Goal: Information Seeking & Learning: Learn about a topic

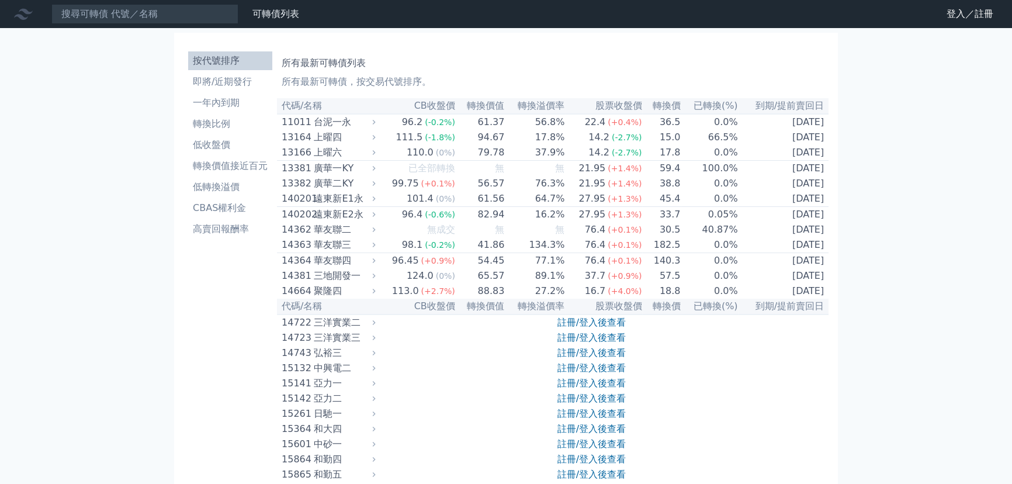
click at [187, 27] on nav "可轉債列表 財務數據 可轉債列表 財務數據 登入／註冊 登入／註冊" at bounding box center [506, 14] width 1012 height 28
click at [193, 9] on input at bounding box center [144, 14] width 187 height 20
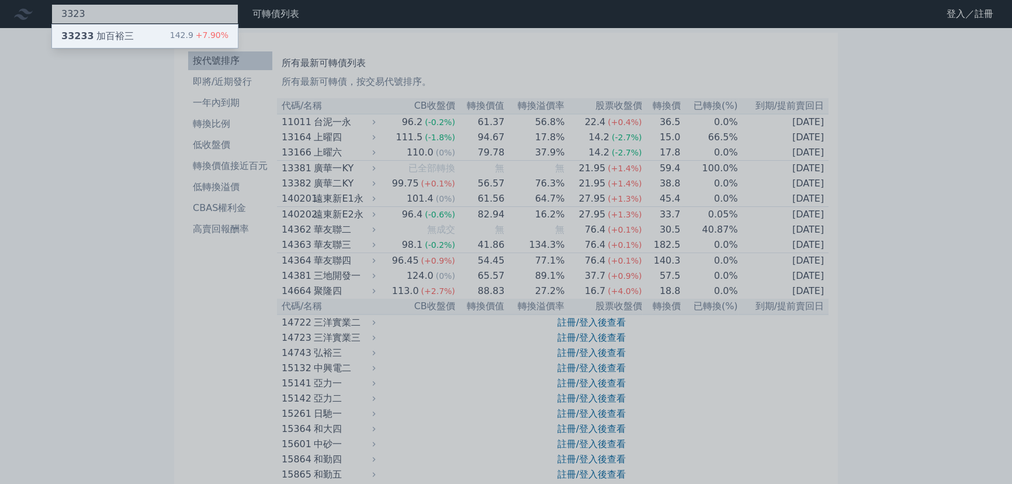
type input "3323"
click at [174, 39] on div "33233 加百裕三 142.9 +7.90%" at bounding box center [145, 36] width 186 height 23
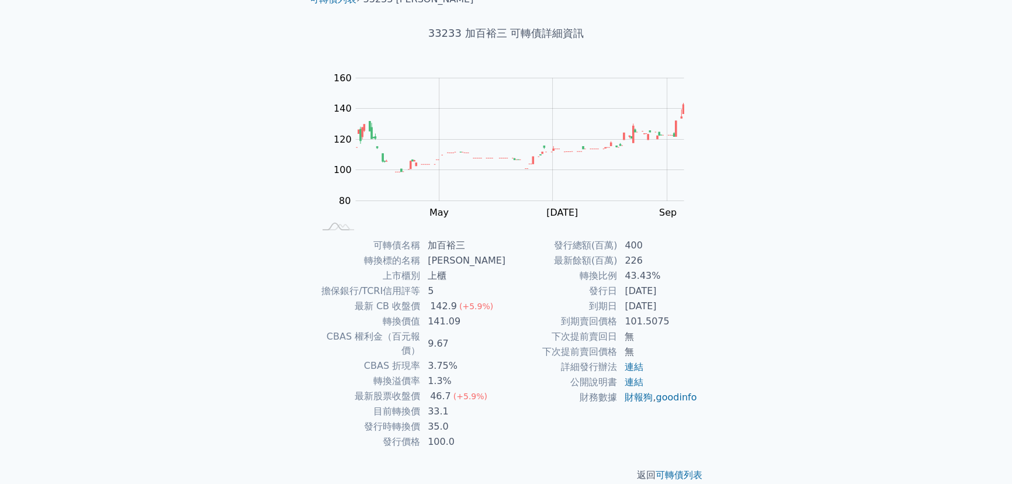
scroll to position [57, 0]
click at [756, 274] on div "可轉債列表 財務數據 可轉債列表 財務數據 登入／註冊 登入／註冊 可轉債列表 › 33233 加百裕三 33233 加百裕三 可轉債詳細資訊 Zoom Ou…" at bounding box center [506, 220] width 1012 height 555
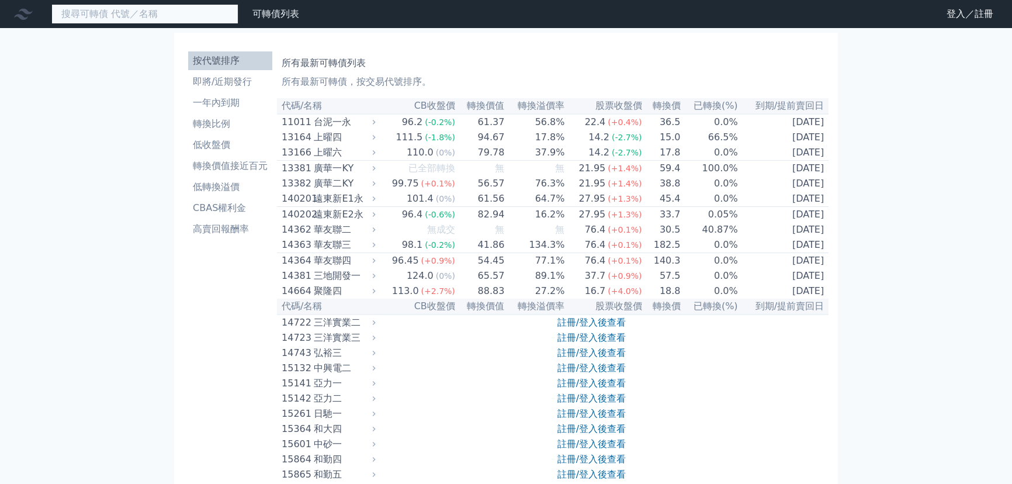
click at [224, 14] on input at bounding box center [144, 14] width 187 height 20
click at [196, 9] on input at bounding box center [144, 14] width 187 height 20
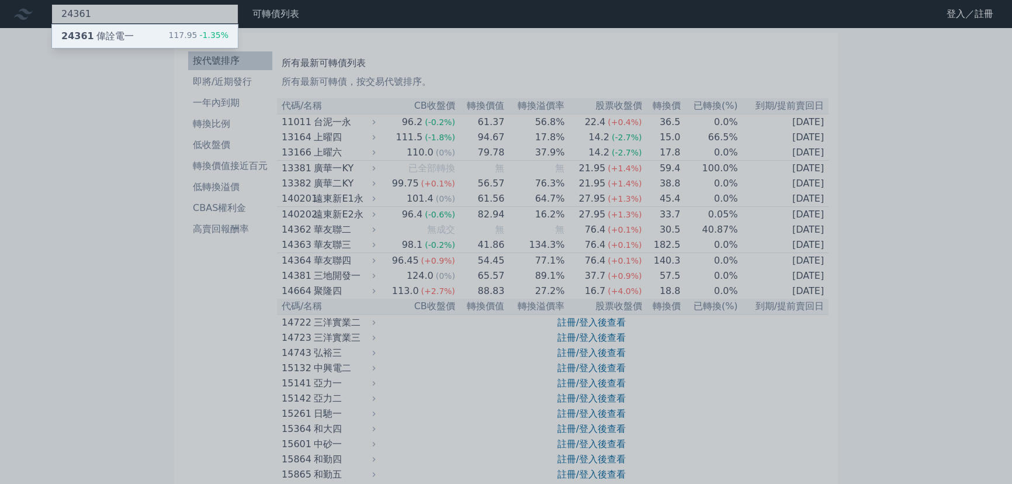
type input "24361"
click at [176, 43] on div "117.95 -1.35%" at bounding box center [198, 36] width 60 height 14
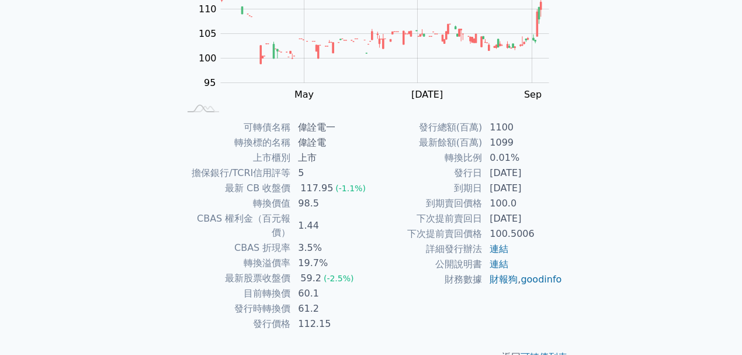
scroll to position [186, 0]
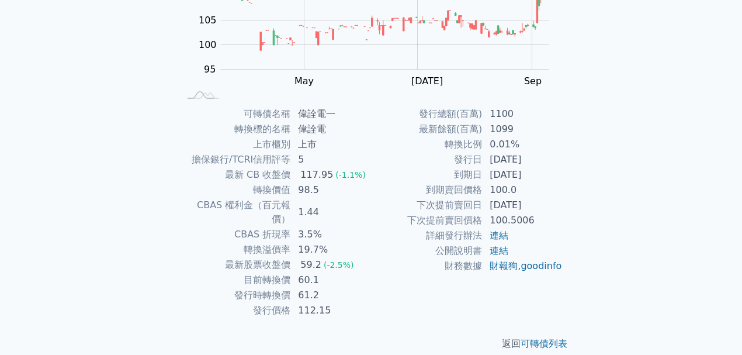
click at [497, 206] on td "[DATE]" at bounding box center [523, 204] width 80 height 15
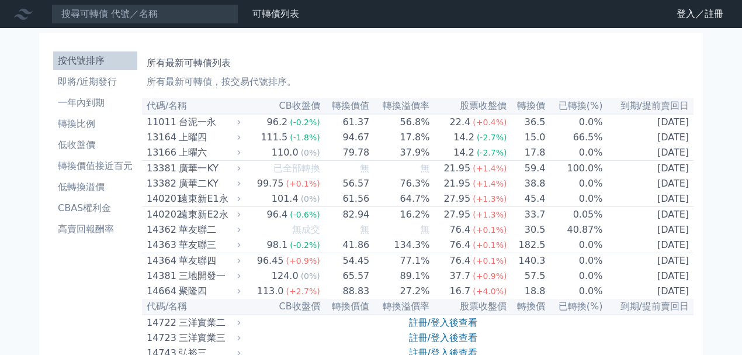
click at [168, 15] on input at bounding box center [144, 14] width 187 height 20
click at [711, 24] on nav "可轉債列表 財務數據 可轉債列表 財務數據 登入／註冊 登入／註冊" at bounding box center [371, 14] width 742 height 28
click at [709, 18] on link "登入／註冊" at bounding box center [699, 14] width 65 height 19
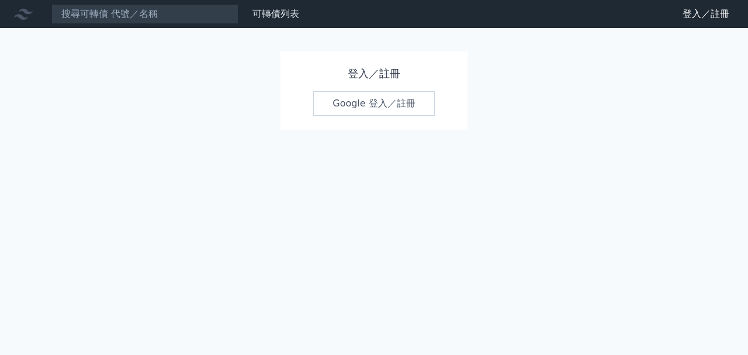
click at [402, 91] on link "Google 登入／註冊" at bounding box center [374, 103] width 122 height 25
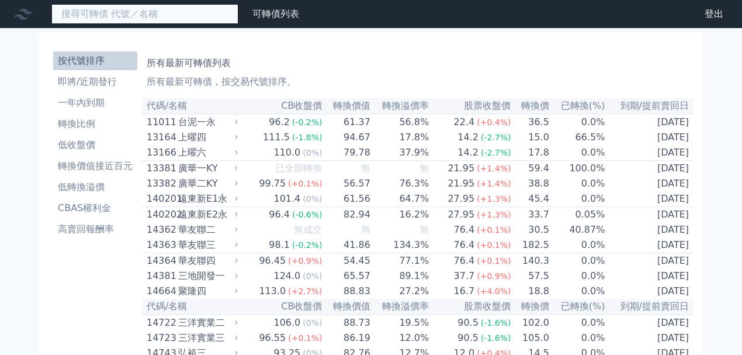
click at [171, 18] on input at bounding box center [144, 14] width 187 height 20
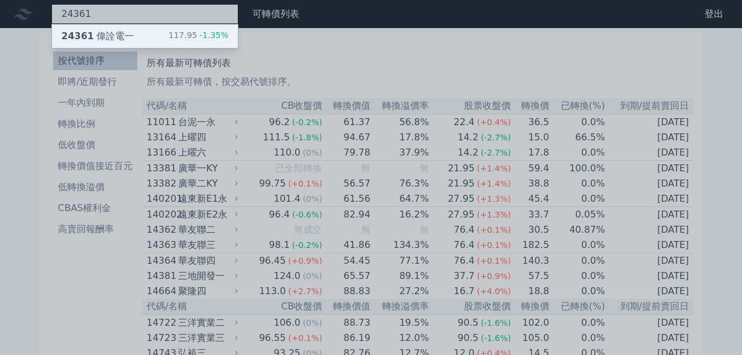
type input "24361"
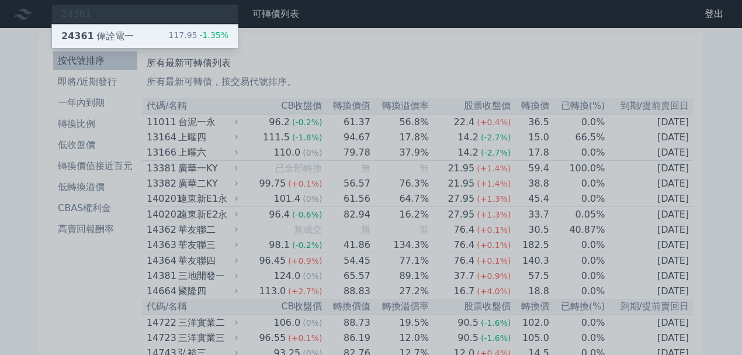
click at [171, 30] on div "24361 偉詮電一 117.95 -1.35%" at bounding box center [145, 36] width 186 height 23
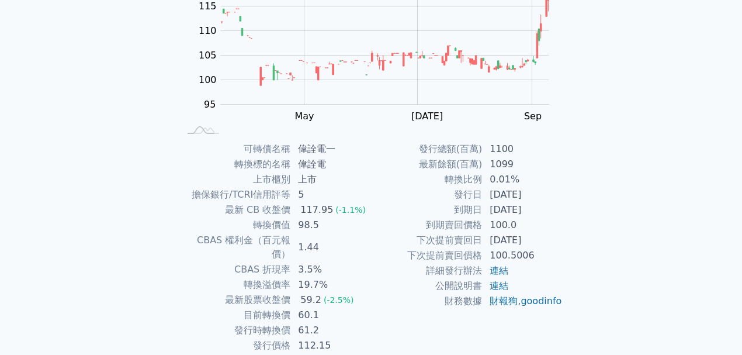
scroll to position [155, 0]
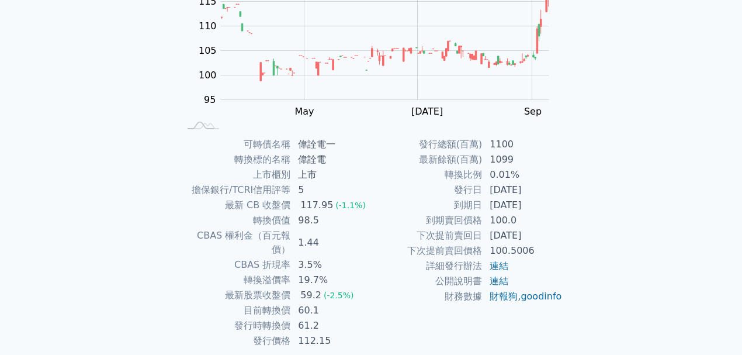
click at [576, 245] on div "可轉債名稱 偉詮電一 轉換標的名稱 偉詮電 上市櫃別 上市 擔保銀行/TCRI信用評等 5 最新 CB 收盤價 117.95 (-1.1%) 轉換價值 98.…" at bounding box center [370, 242] width 411 height 211
click at [334, 222] on td "98.5" at bounding box center [331, 220] width 80 height 15
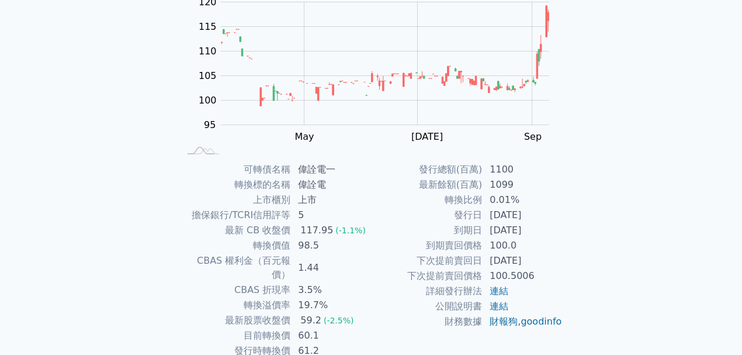
scroll to position [117, 0]
